Goal: Task Accomplishment & Management: Use online tool/utility

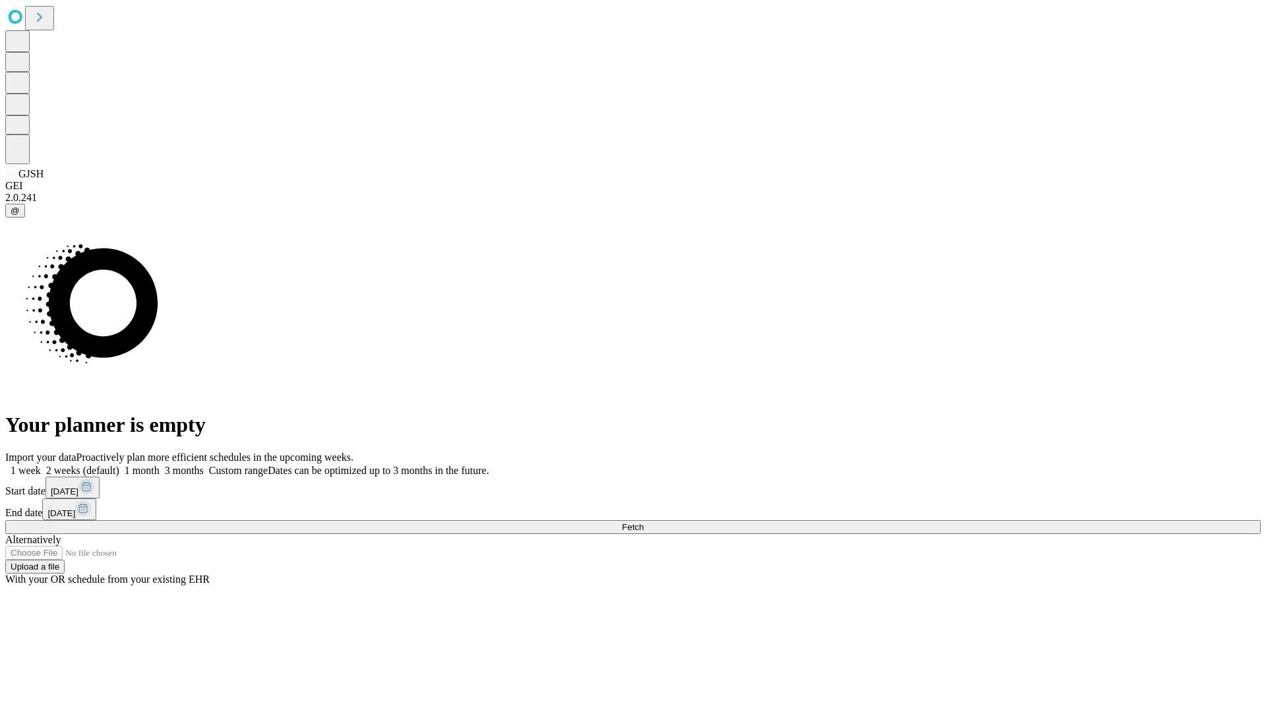
click at [643, 522] on span "Fetch" at bounding box center [633, 527] width 22 height 10
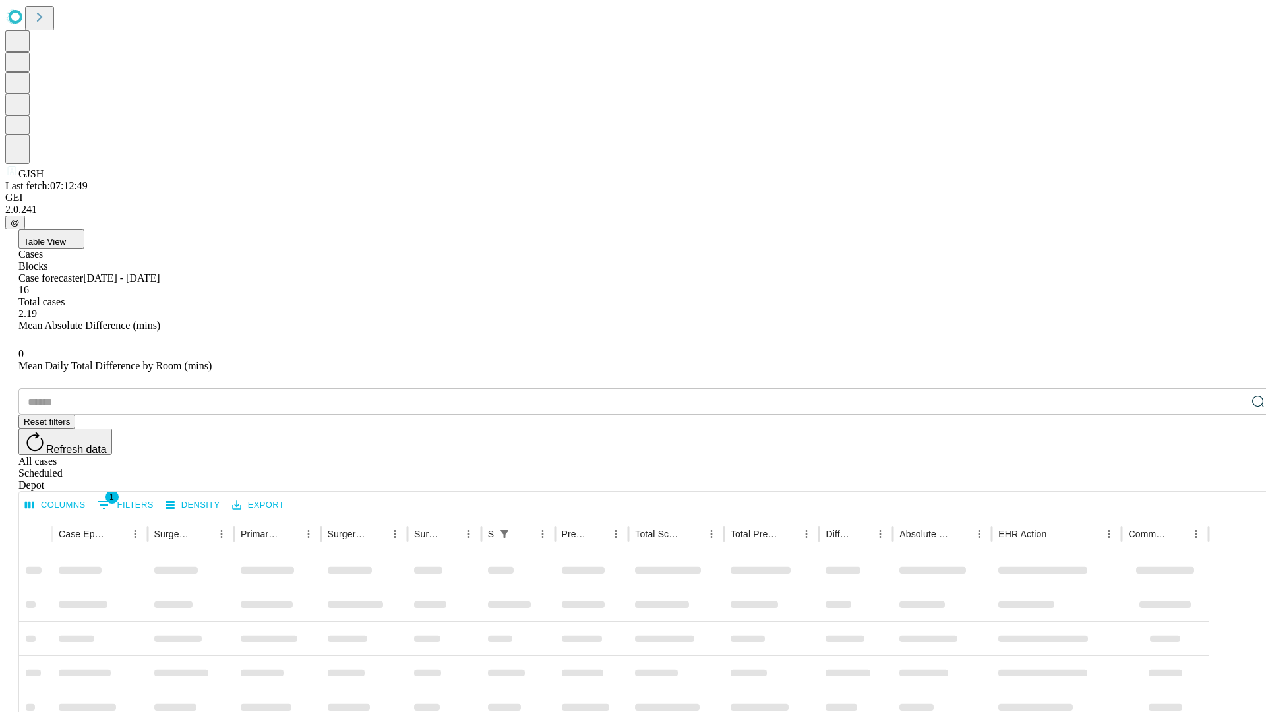
click at [1232, 479] on div "Depot" at bounding box center [645, 485] width 1255 height 12
